Goal: Information Seeking & Learning: Obtain resource

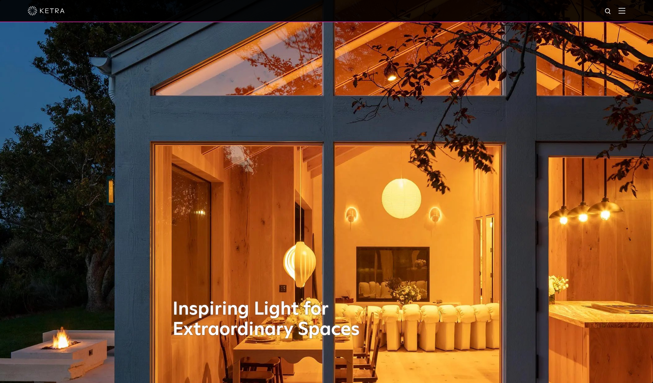
click at [625, 10] on img at bounding box center [622, 11] width 7 height 6
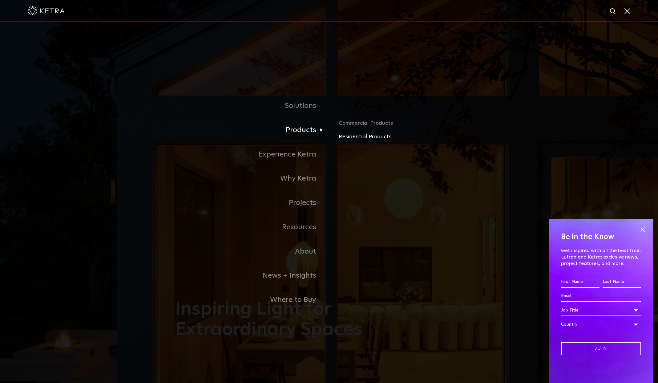
click at [349, 137] on link "Residential Products" at bounding box center [411, 136] width 144 height 9
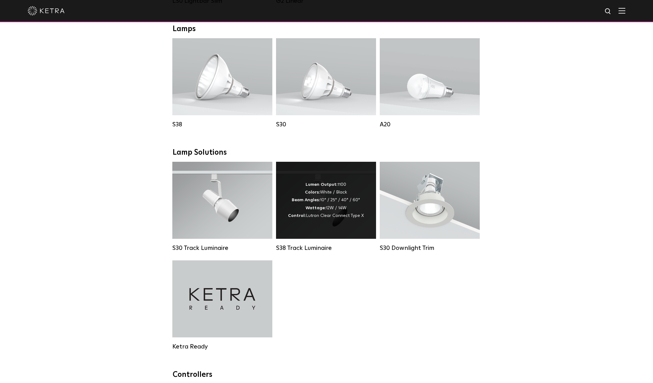
scroll to position [343, 0]
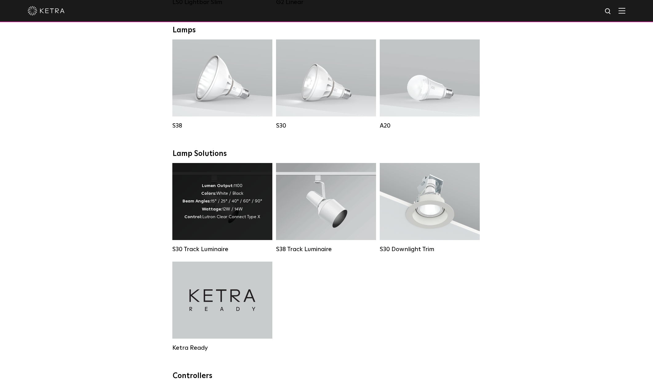
click at [232, 205] on div "Lumen Output: 1100 Colors: White / Black Beam Angles: 15° / 25° / 40° / 60° / 9…" at bounding box center [223, 201] width 80 height 39
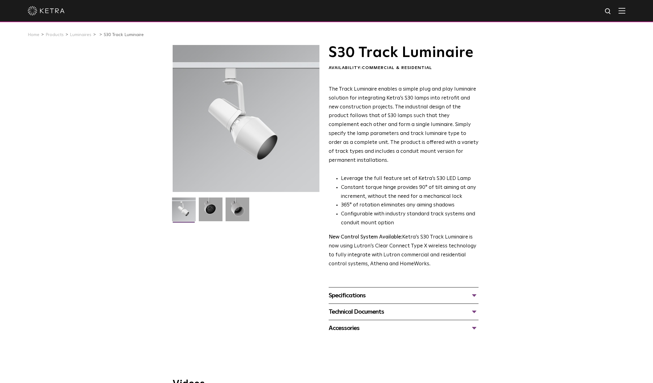
click at [461, 323] on div "Accessories" at bounding box center [404, 328] width 150 height 10
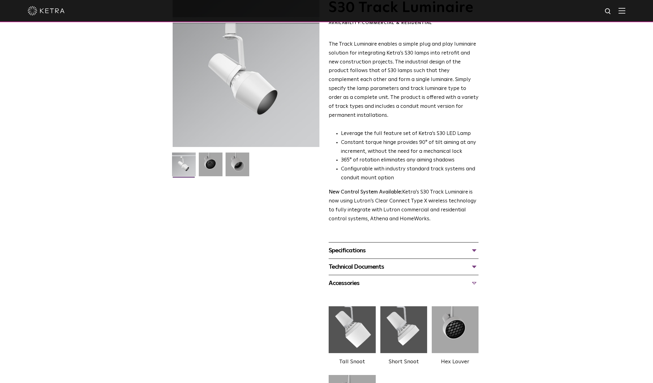
scroll to position [62, 0]
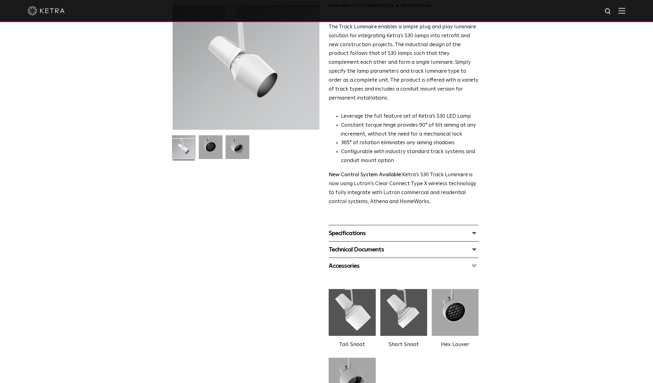
click at [459, 298] on img at bounding box center [455, 312] width 47 height 52
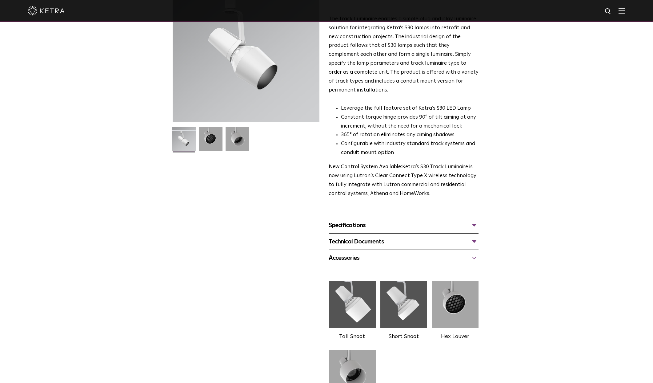
scroll to position [139, 0]
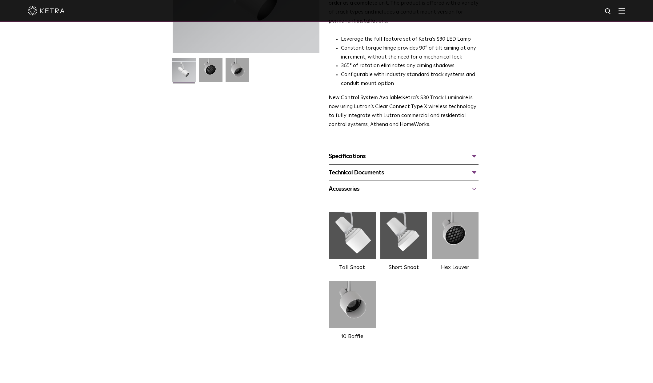
click at [475, 151] on div "Specifications" at bounding box center [404, 156] width 150 height 10
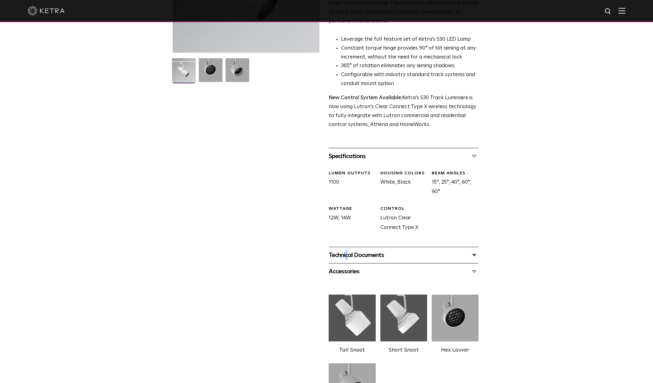
drag, startPoint x: 474, startPoint y: 241, endPoint x: 476, endPoint y: 238, distance: 4.2
click at [474, 250] on div "Technical Documents" at bounding box center [404, 255] width 150 height 10
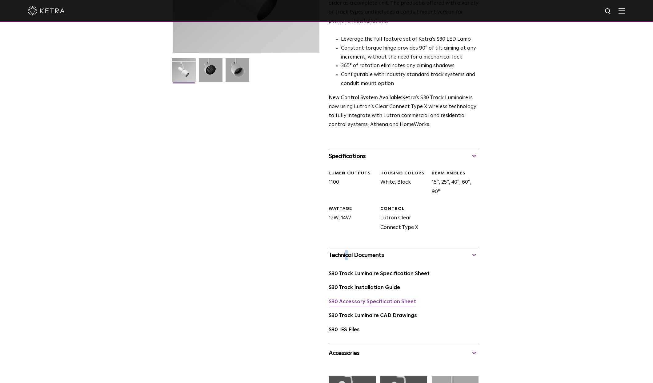
click at [383, 299] on link "S30 Accessory Specification Sheet" at bounding box center [372, 301] width 87 height 5
